Goal: Task Accomplishment & Management: Use online tool/utility

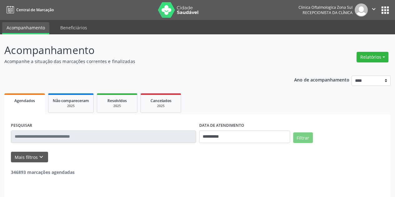
select select "*"
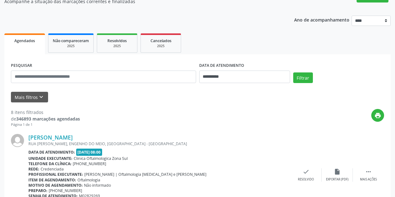
scroll to position [62, 0]
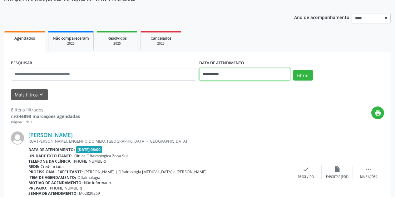
click at [244, 76] on input "**********" at bounding box center [244, 74] width 91 height 12
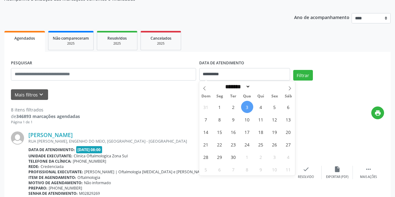
click at [248, 107] on span "3" at bounding box center [247, 107] width 12 height 12
type input "**********"
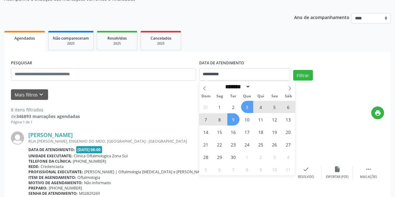
click at [234, 119] on span "9" at bounding box center [233, 119] width 12 height 12
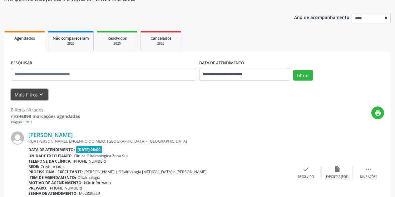
click at [39, 95] on icon "keyboard_arrow_down" at bounding box center [41, 94] width 7 height 7
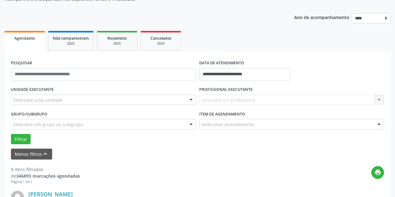
click at [63, 104] on div "Selecione uma unidade" at bounding box center [103, 100] width 185 height 11
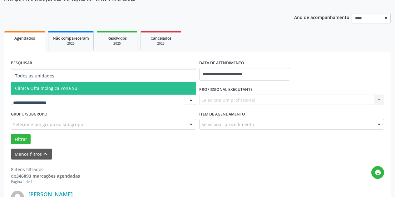
click at [77, 91] on span "Clinica Oftalmologica Zona Sul" at bounding box center [103, 88] width 185 height 12
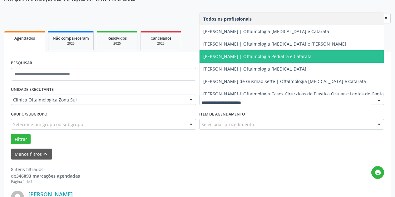
click at [234, 56] on span "[PERSON_NAME] | Oftalmologia Pediatra e Catarata" at bounding box center [257, 56] width 108 height 6
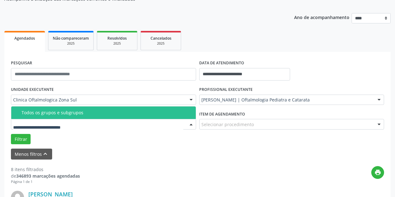
click at [127, 122] on div at bounding box center [103, 124] width 185 height 11
click at [126, 114] on div "Todos os grupos e subgrupos" at bounding box center [107, 112] width 170 height 5
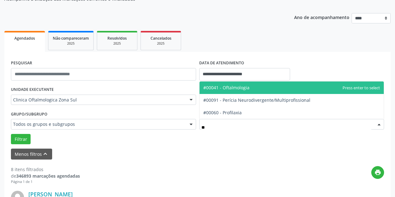
type input "***"
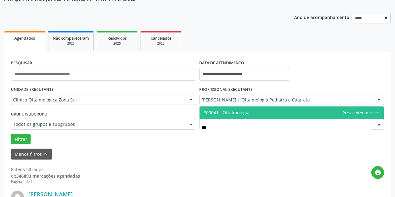
click at [230, 110] on span "#00041 - Oftalmologia" at bounding box center [226, 113] width 46 height 6
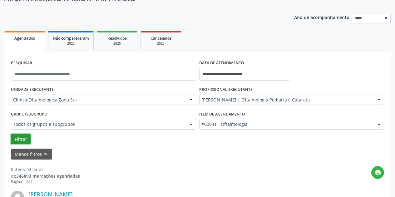
click at [21, 141] on button "Filtrar" at bounding box center [21, 139] width 20 height 11
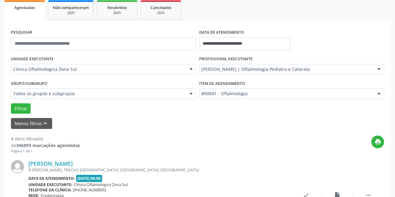
scroll to position [94, 0]
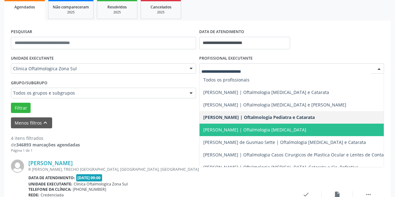
click at [302, 131] on span "[PERSON_NAME] | Oftalmologia [MEDICAL_DATA]" at bounding box center [254, 130] width 103 height 6
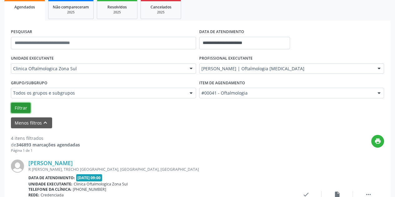
click at [21, 106] on button "Filtrar" at bounding box center [21, 108] width 20 height 11
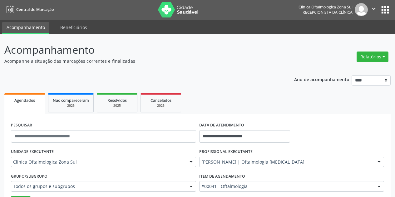
scroll to position [0, 0]
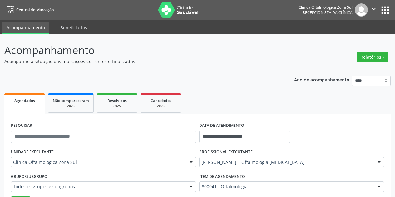
click at [374, 8] on icon "" at bounding box center [373, 9] width 7 height 7
click at [350, 39] on link "Sair" at bounding box center [357, 38] width 43 height 9
